Goal: Navigation & Orientation: Find specific page/section

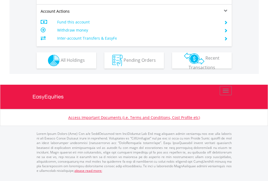
scroll to position [508, 0]
